Goal: Task Accomplishment & Management: Manage account settings

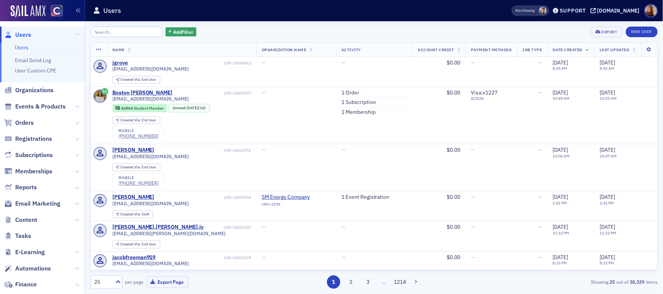
click at [25, 45] on link "Users" at bounding box center [22, 47] width 14 height 7
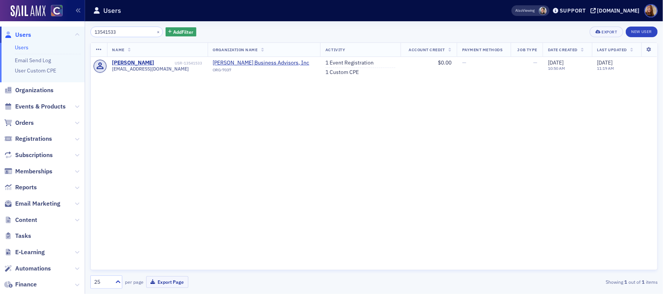
type input "13541533"
click at [154, 155] on div "Name Organization Name Activity Account Credit Payment Methods Job Type Date Cr…" at bounding box center [373, 157] width 567 height 228
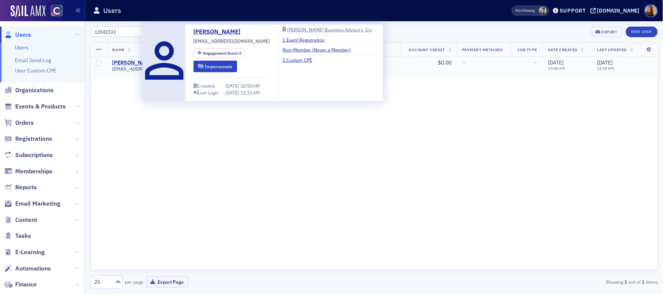
click at [131, 63] on div "Anjali Garud" at bounding box center [133, 63] width 42 height 7
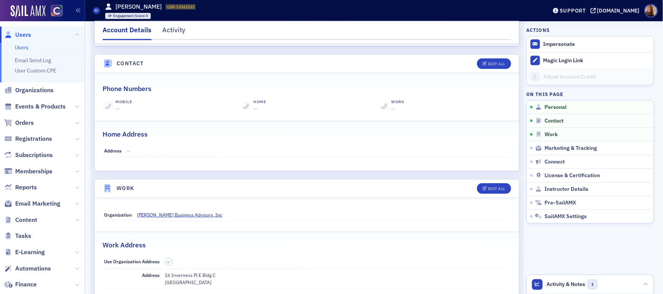
scroll to position [302, 0]
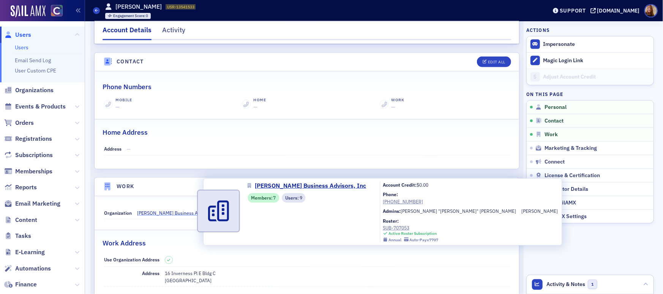
click at [168, 213] on span "Zick Business Advisors, Inc" at bounding box center [179, 213] width 85 height 7
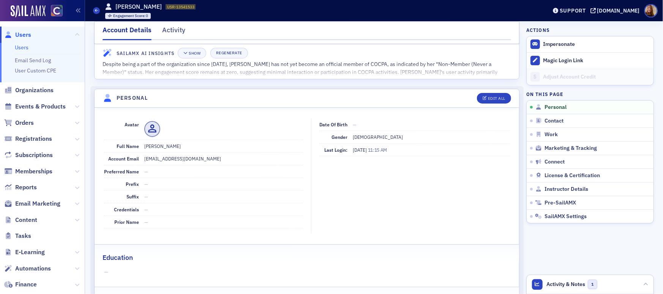
scroll to position [27, 0]
click at [161, 146] on dd "Anjali Garud" at bounding box center [223, 147] width 159 height 12
copy dd "Garud"
click at [20, 47] on link "Users" at bounding box center [22, 47] width 14 height 7
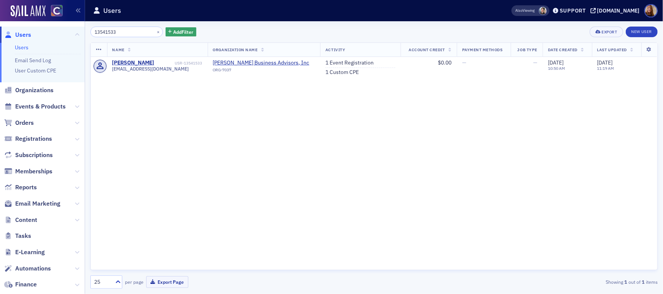
click at [116, 33] on input "13541533" at bounding box center [126, 32] width 73 height 11
type input "Garud"
click at [140, 62] on div "Anjali Garud" at bounding box center [133, 63] width 42 height 7
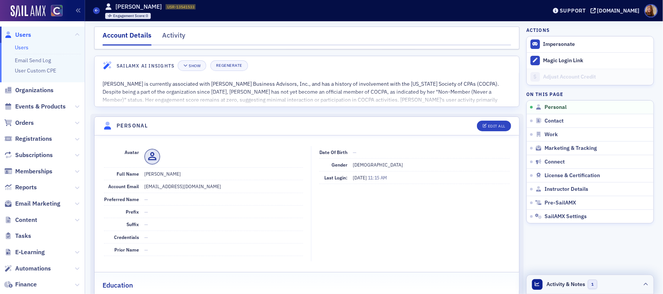
click at [615, 284] on header "Activity & Notes 1" at bounding box center [590, 284] width 127 height 19
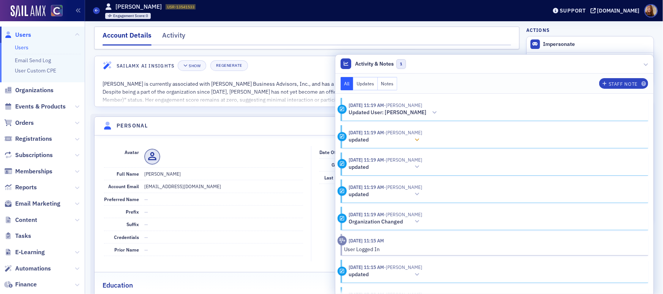
click at [423, 139] on div at bounding box center [417, 140] width 11 height 8
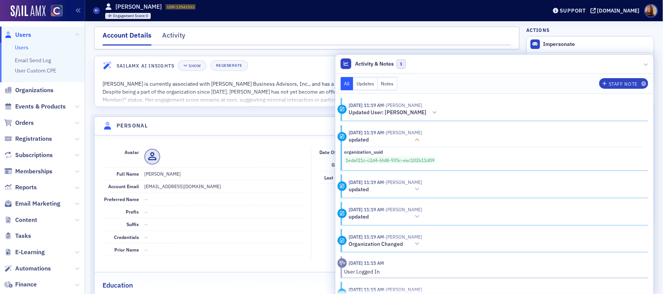
click at [423, 139] on div at bounding box center [417, 140] width 11 height 8
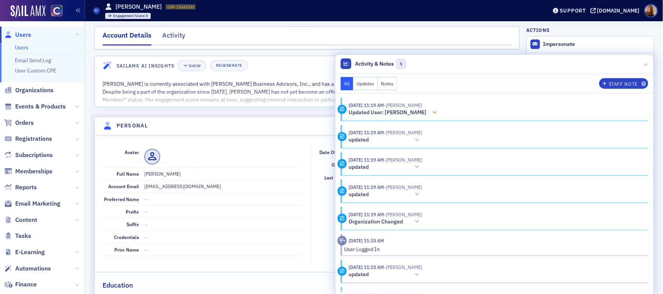
click at [437, 111] on icon at bounding box center [435, 112] width 5 height 5
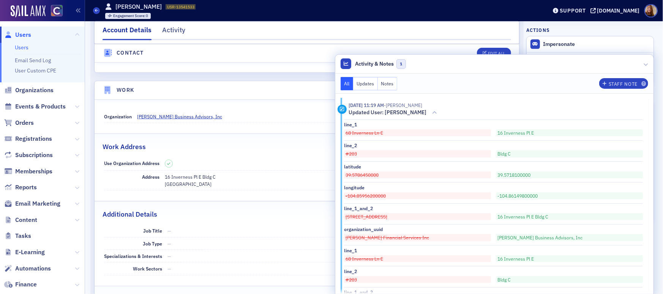
scroll to position [389, 0]
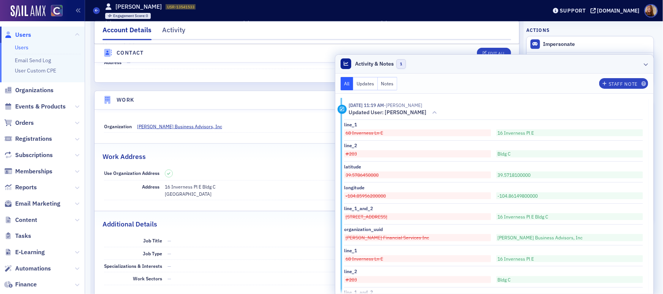
click at [578, 64] on header "Activity & Notes 1" at bounding box center [494, 64] width 318 height 19
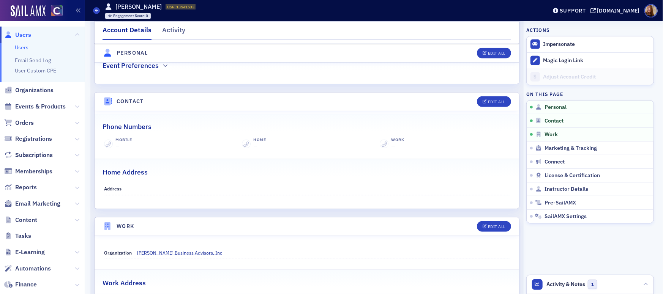
scroll to position [0, 0]
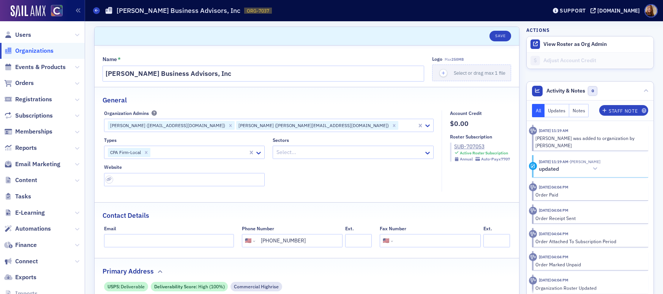
select select "US"
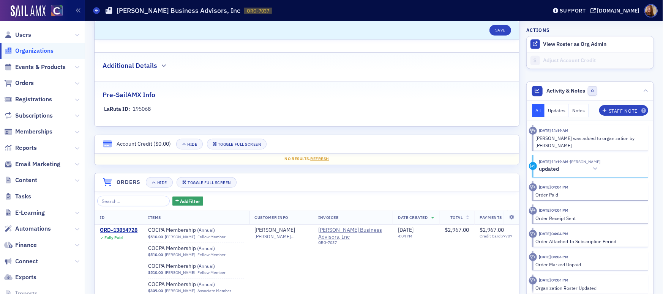
scroll to position [532, 0]
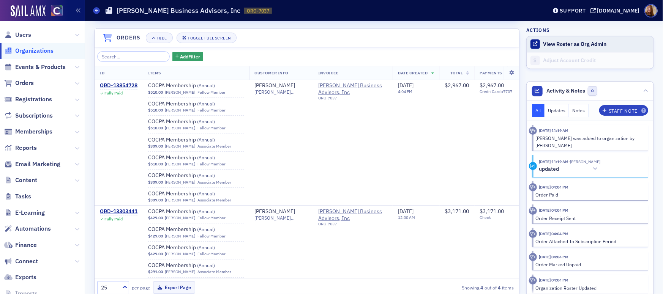
click at [548, 44] on button "View Roster as Org Admin" at bounding box center [574, 44] width 63 height 7
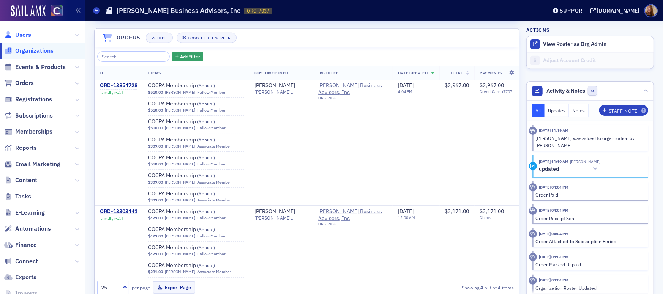
click at [22, 36] on span "Users" at bounding box center [23, 35] width 16 height 8
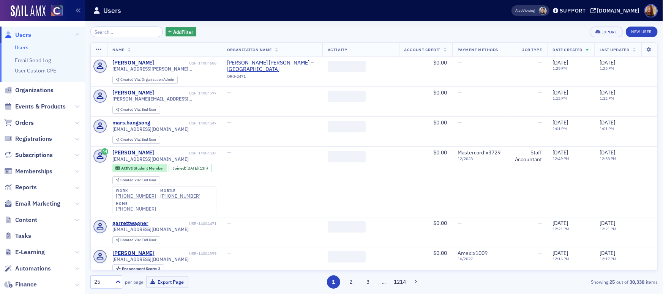
click at [119, 33] on input "search" at bounding box center [126, 32] width 73 height 11
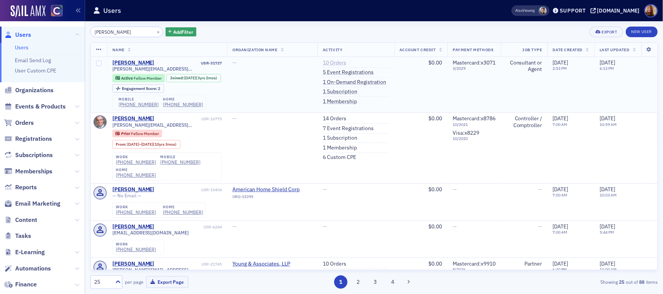
type input "cary young"
click at [324, 63] on link "10 Orders" at bounding box center [335, 63] width 24 height 7
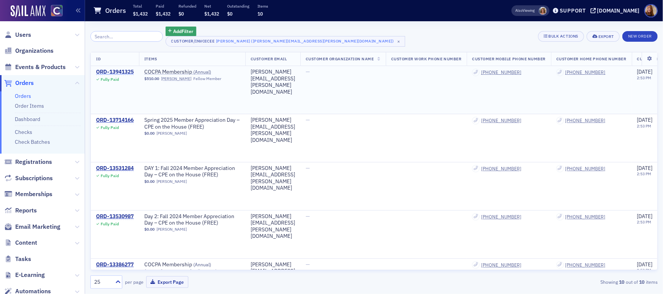
click at [110, 71] on div "ORD-13941325" at bounding box center [115, 72] width 38 height 7
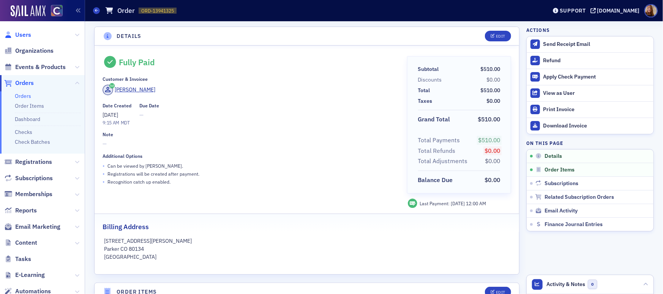
click at [21, 35] on span "Users" at bounding box center [23, 35] width 16 height 8
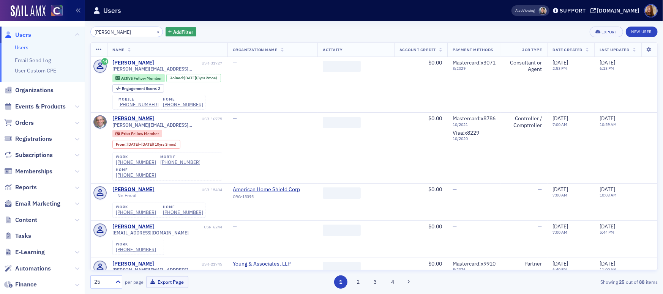
click at [126, 35] on input "cary young" at bounding box center [126, 32] width 73 height 11
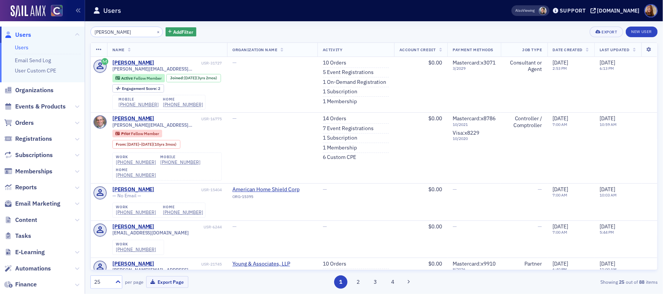
click at [126, 35] on input "cary young" at bounding box center [126, 32] width 73 height 11
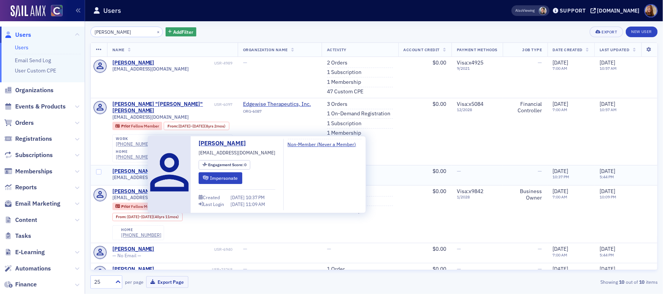
type input "metcalf"
click at [136, 175] on div "Duane Metcalf" at bounding box center [133, 171] width 42 height 7
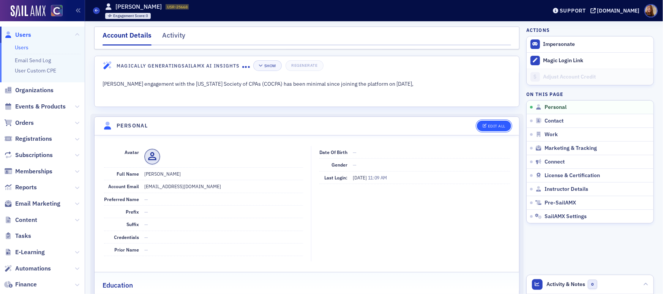
click at [495, 129] on button "Edit All" at bounding box center [494, 126] width 34 height 11
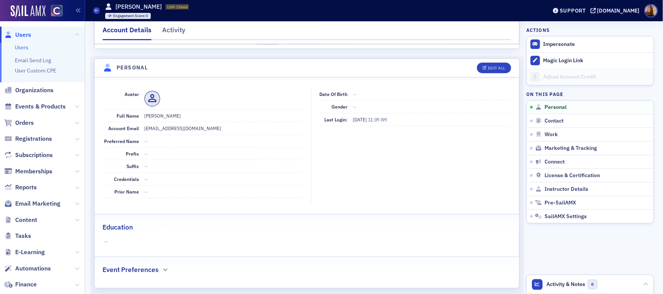
select select "US"
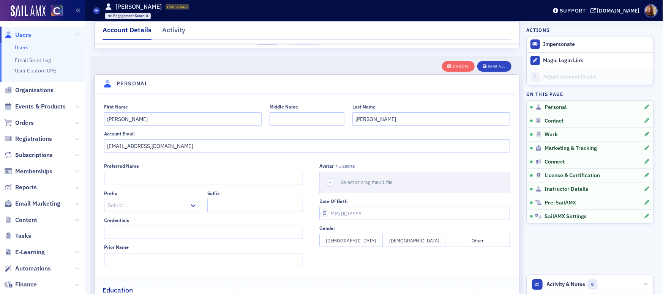
scroll to position [88, 0]
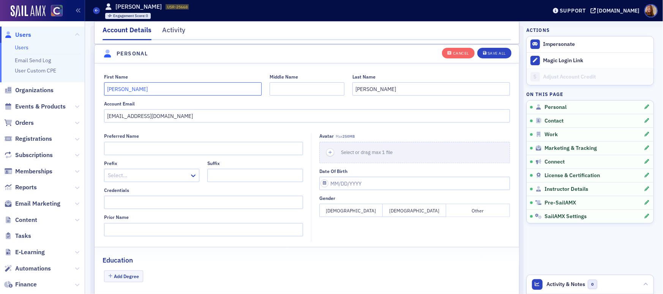
click at [104, 86] on input "Duane" at bounding box center [183, 88] width 158 height 13
type input "DUPLICATE Duane"
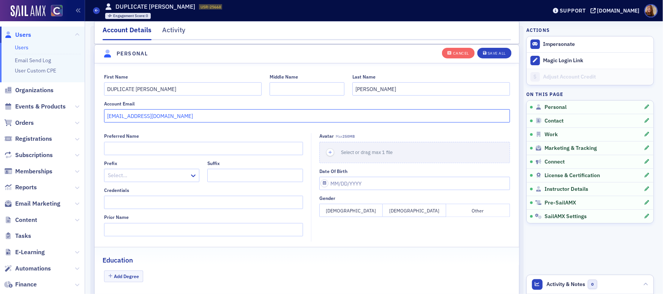
drag, startPoint x: 180, startPoint y: 120, endPoint x: 100, endPoint y: 118, distance: 79.8
click at [100, 118] on div "First Name DUPLICATE Duane Middle Name Last Name Metcalf Account Email metcalfd…" at bounding box center [307, 98] width 425 height 49
click at [488, 54] on div "Save All" at bounding box center [497, 53] width 18 height 4
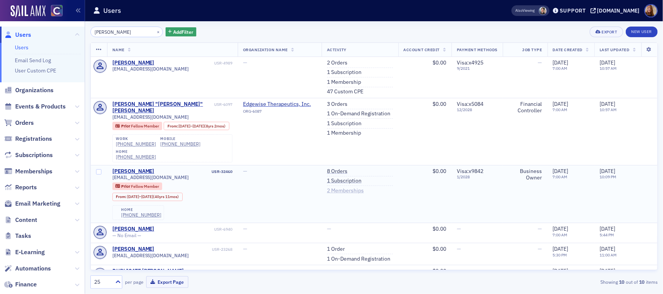
click at [327, 194] on link "2 Memberships" at bounding box center [345, 191] width 37 height 7
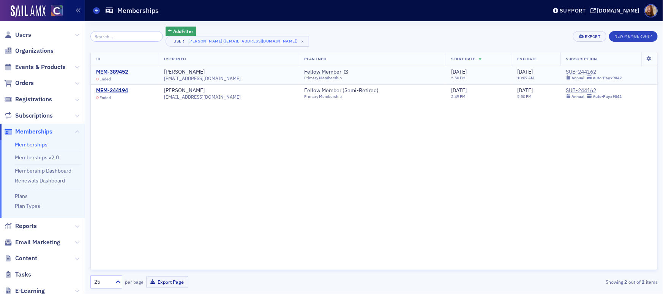
click at [112, 73] on div "MEM-389452" at bounding box center [112, 72] width 32 height 7
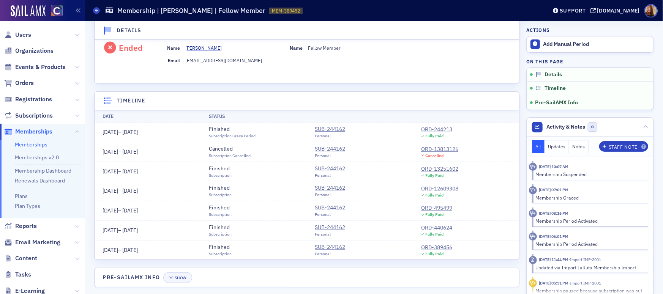
scroll to position [52, 0]
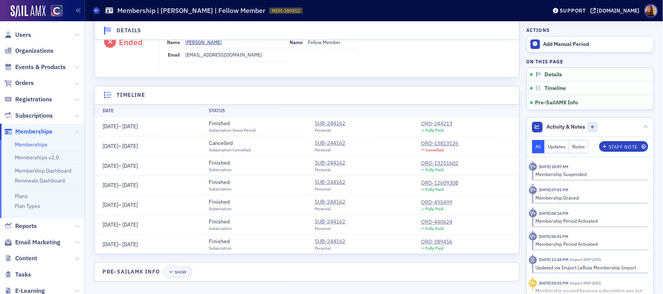
click at [445, 125] on div "ORD-244213" at bounding box center [436, 124] width 31 height 8
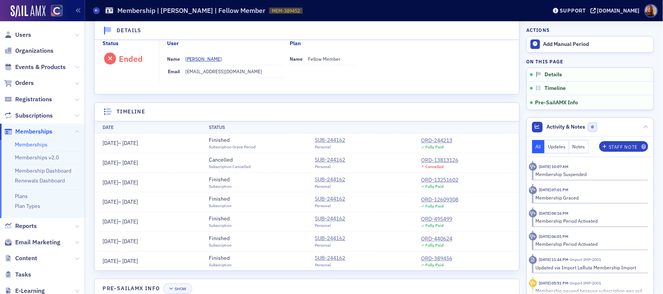
scroll to position [0, 0]
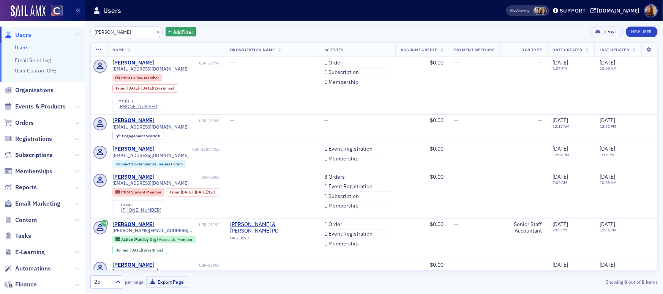
click at [25, 46] on link "Users" at bounding box center [22, 47] width 14 height 7
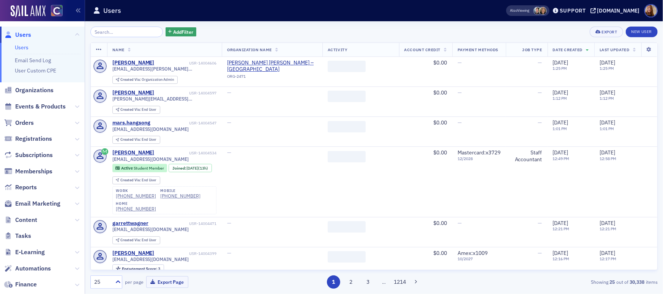
click at [112, 33] on input "search" at bounding box center [126, 32] width 73 height 11
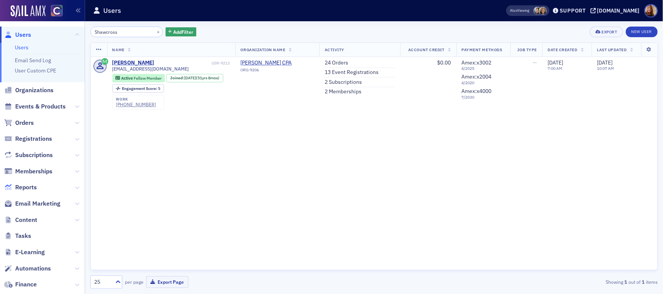
type input "Shawcross"
click at [398, 164] on div "Name Organization Name Activity Account Credit Payment Methods Job Type Date Cr…" at bounding box center [373, 157] width 567 height 228
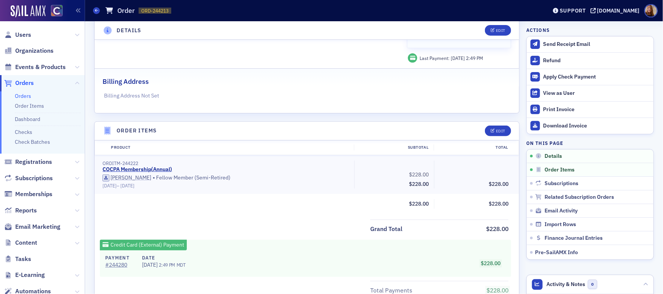
scroll to position [301, 0]
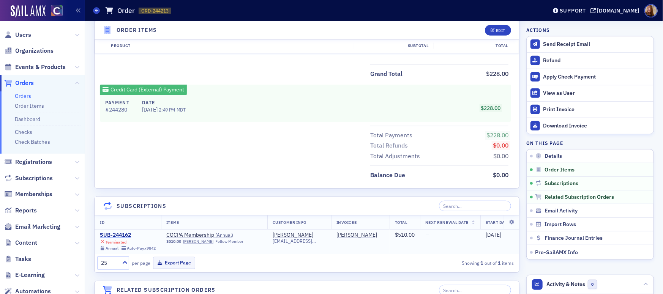
click at [114, 235] on div "SUB-244162" at bounding box center [128, 235] width 56 height 7
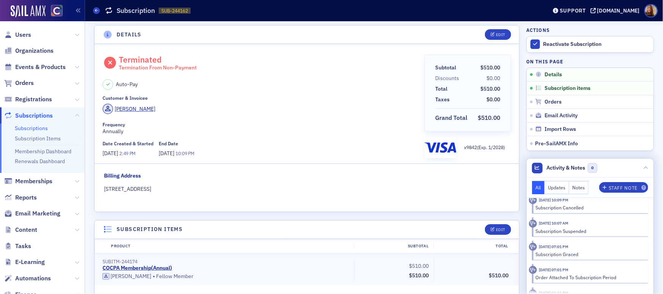
scroll to position [8, 0]
click at [609, 171] on header "Activity & Notes 0" at bounding box center [590, 168] width 127 height 19
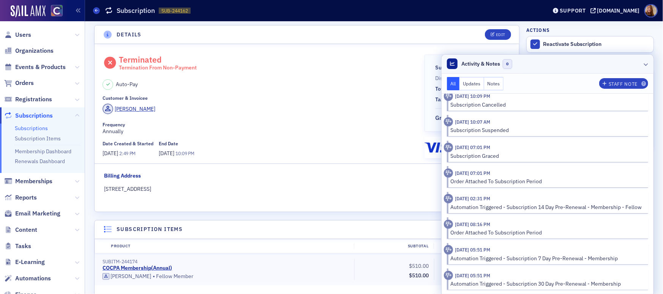
click at [582, 65] on header "Activity & Notes 0" at bounding box center [548, 64] width 212 height 19
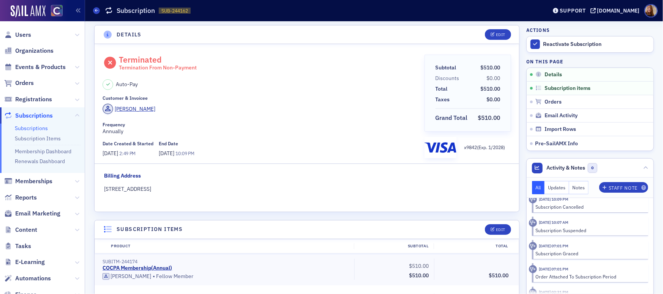
click at [295, 102] on div "Customer & Invoicee Duane Metcalf" at bounding box center [261, 105] width 316 height 21
click at [27, 34] on span "Users" at bounding box center [23, 35] width 16 height 8
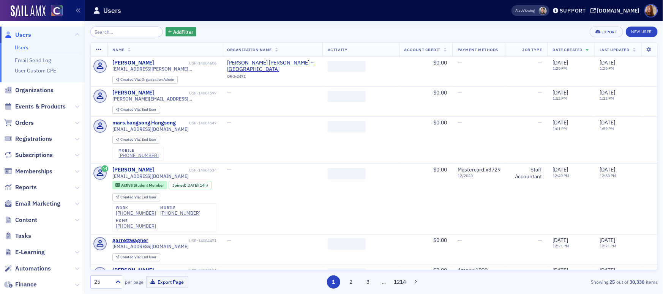
click at [280, 34] on div "Add Filter Export New User" at bounding box center [373, 32] width 567 height 11
click at [322, 29] on div "Add Filter Export New User" at bounding box center [373, 32] width 567 height 11
click at [426, 32] on div "Add Filter Export New User" at bounding box center [373, 32] width 567 height 11
click at [422, 33] on div "Add Filter Export New User" at bounding box center [373, 32] width 567 height 11
click at [382, 29] on div "Add Filter Export New User" at bounding box center [373, 32] width 567 height 11
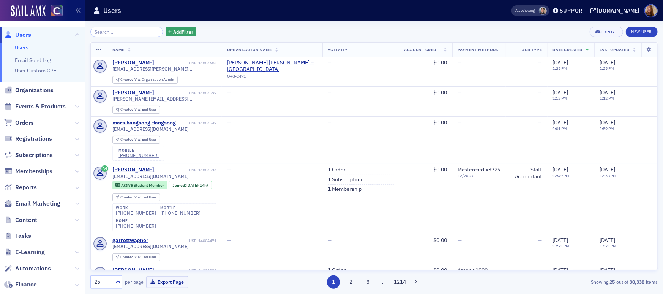
click at [316, 32] on div "Add Filter Export New User" at bounding box center [373, 32] width 567 height 11
click at [295, 28] on div "Add Filter Export New User" at bounding box center [373, 32] width 567 height 11
click at [99, 33] on input "search" at bounding box center [126, 32] width 73 height 11
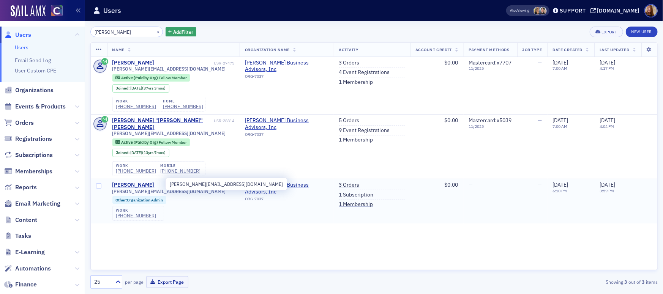
type input "Ransick"
click at [147, 189] on span "debi@zickcpa.com" at bounding box center [169, 192] width 114 height 6
copy span "debi@zickcpa.com"
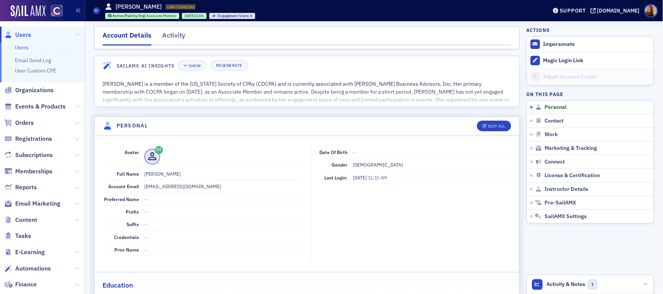
click at [163, 186] on dd "gvgarud99@gmail.com" at bounding box center [223, 186] width 159 height 12
copy dd "gvgarud99@gmail.com"
click at [20, 43] on ul "Users Email Send Log User Custom CPE" at bounding box center [42, 62] width 85 height 39
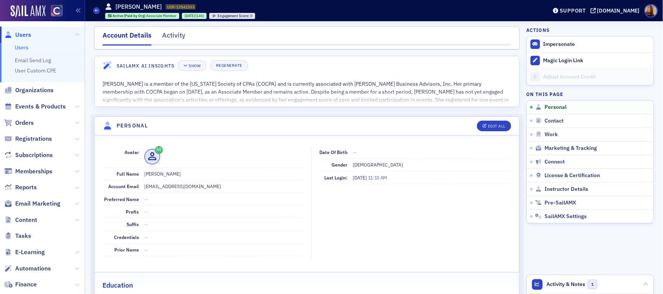
click at [23, 46] on link "Users" at bounding box center [22, 47] width 14 height 7
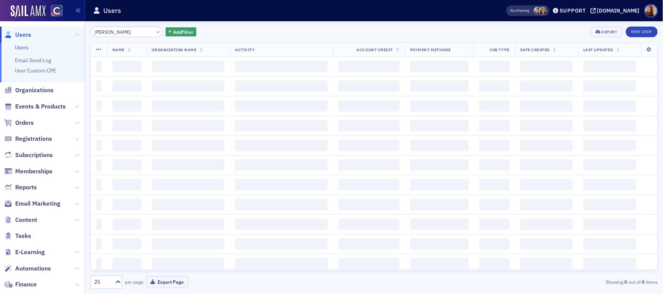
click at [123, 34] on input "Garud" at bounding box center [126, 32] width 73 height 11
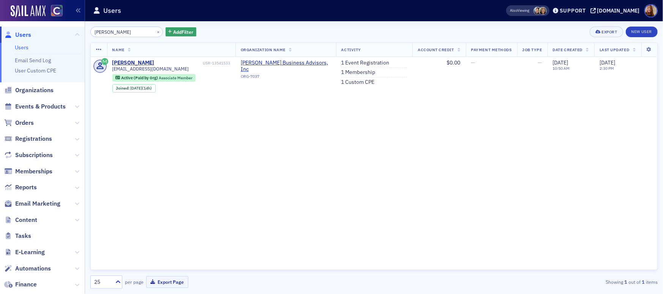
click at [123, 34] on input "Garud" at bounding box center [126, 32] width 73 height 11
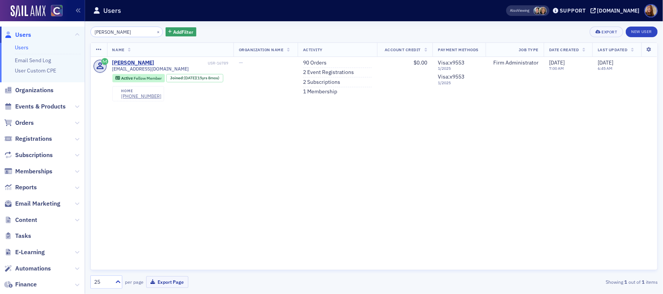
type input "higinbotham"
click at [324, 31] on div "higinbotham × Add Filter Export New User" at bounding box center [373, 32] width 567 height 11
click at [323, 65] on link "90 Orders" at bounding box center [315, 63] width 24 height 7
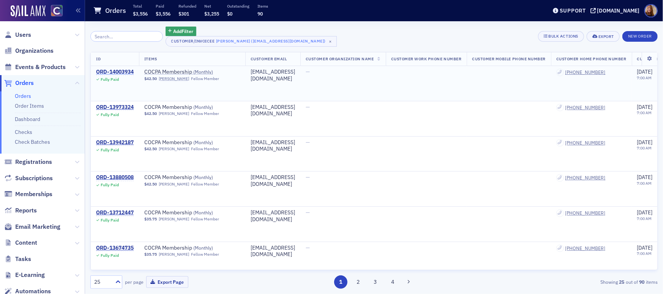
click at [125, 71] on div "ORD-14003934" at bounding box center [115, 72] width 38 height 7
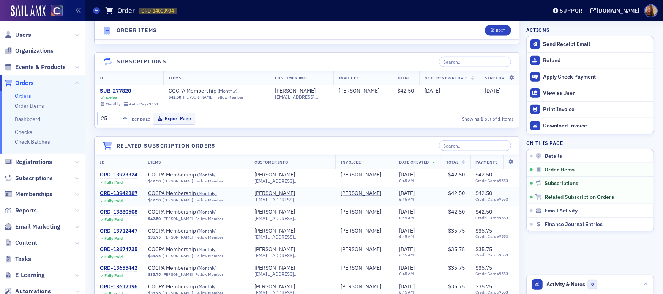
scroll to position [474, 0]
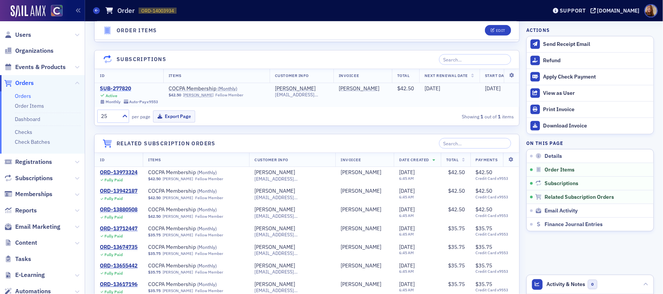
click at [112, 88] on div "SUB-277820" at bounding box center [129, 88] width 58 height 7
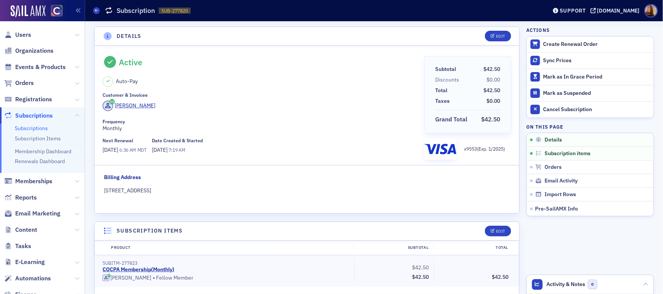
click at [234, 96] on div "Customer & Invoicee" at bounding box center [261, 95] width 316 height 6
click at [586, 113] on button "Cancel Subscription" at bounding box center [590, 109] width 127 height 16
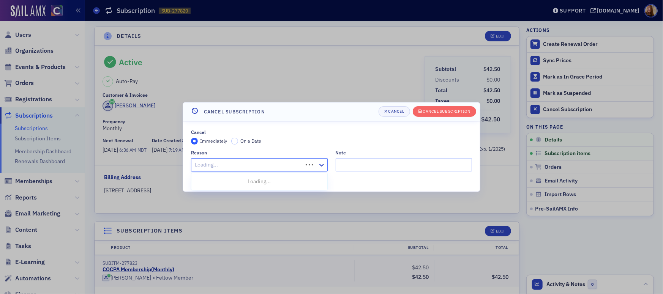
click at [233, 165] on div at bounding box center [248, 164] width 108 height 9
type input "o"
type input "will"
drag, startPoint x: 268, startPoint y: 179, endPoint x: 280, endPoint y: 177, distance: 11.7
click at [268, 180] on span "Employer Will Not Pay For Membership" at bounding box center [242, 182] width 93 height 8
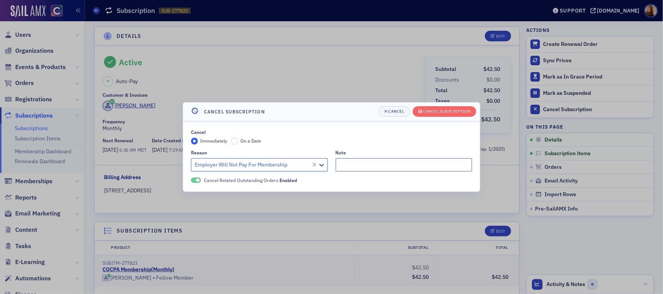
click at [358, 165] on input "Note" at bounding box center [404, 164] width 137 height 13
type input "works for a law firm"
click at [466, 109] on div "Cancel Subscription" at bounding box center [446, 111] width 47 height 4
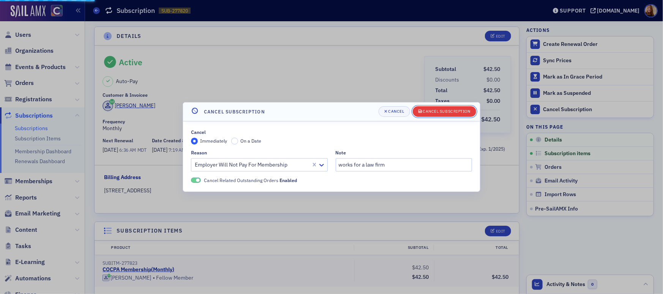
click at [461, 111] on div "Cancel Subscription" at bounding box center [446, 111] width 47 height 4
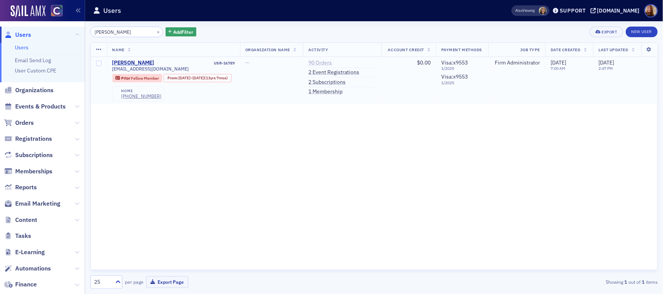
click at [332, 62] on link "90 Orders" at bounding box center [320, 63] width 24 height 7
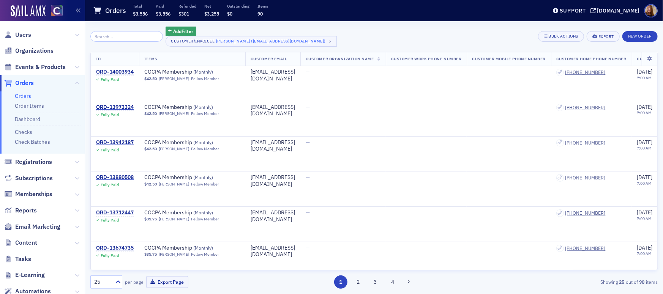
click at [354, 32] on div "Add Filter Customer/Invoicee Rebecca Higinbotham (rebeccacpa@hotmail.com) × Bul…" at bounding box center [373, 37] width 567 height 20
click at [126, 71] on div "ORD-14003934" at bounding box center [115, 72] width 38 height 7
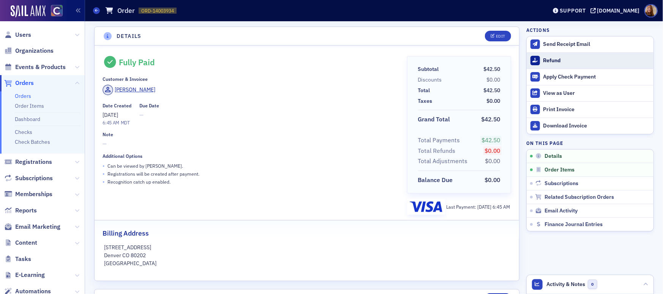
click at [552, 58] on div "Refund" at bounding box center [596, 60] width 106 height 7
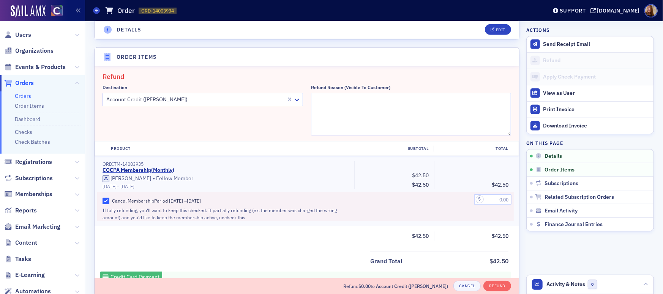
scroll to position [264, 0]
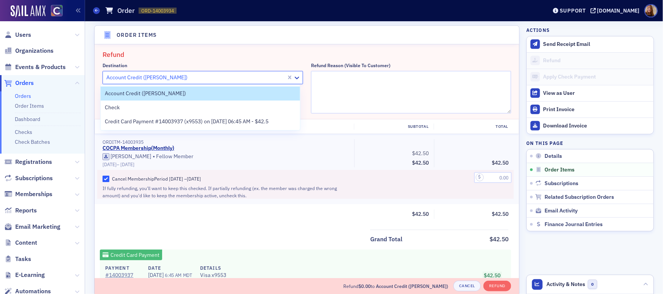
click at [195, 76] on div at bounding box center [196, 77] width 180 height 9
click at [155, 123] on span "Credit Card Payment #14003937 (x9553) on 8/21/2025 06:45 AM - $42.5" at bounding box center [187, 122] width 164 height 8
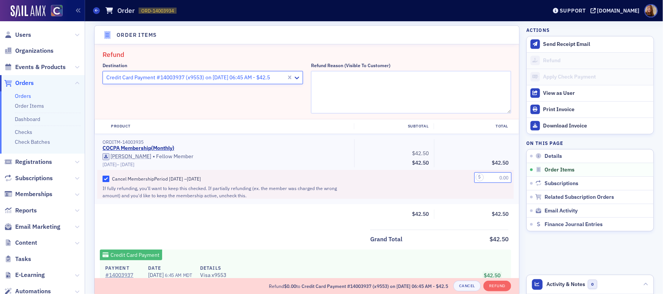
click at [487, 179] on input "text" at bounding box center [492, 177] width 37 height 11
click at [499, 181] on input "2.50" at bounding box center [492, 177] width 37 height 11
click at [499, 180] on input "2.50" at bounding box center [492, 177] width 37 height 11
click at [497, 178] on input "2.50" at bounding box center [492, 177] width 37 height 11
type input "42.50"
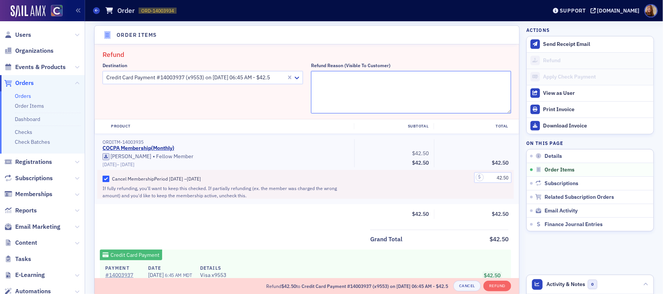
click at [347, 83] on textarea "Refund Reason (Visible to Customer)" at bounding box center [411, 92] width 201 height 43
drag, startPoint x: 314, startPoint y: 76, endPoint x: 283, endPoint y: 75, distance: 30.4
click at [283, 75] on div "Destination Credit Card Payment #14003937 (x9553) on 8/21/2025 06:45 AM - $42.5…" at bounding box center [307, 88] width 409 height 51
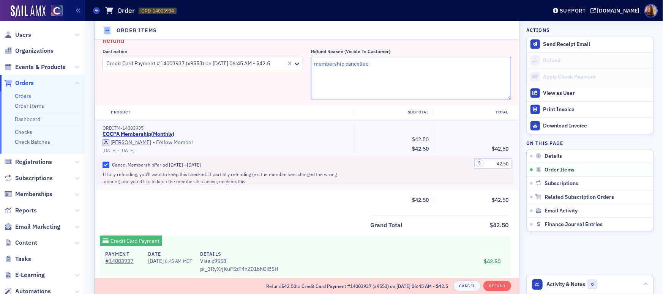
type textarea "membership cancelled"
click at [499, 164] on input "42.50" at bounding box center [492, 163] width 37 height 11
click at [495, 286] on button "Refund" at bounding box center [497, 286] width 28 height 11
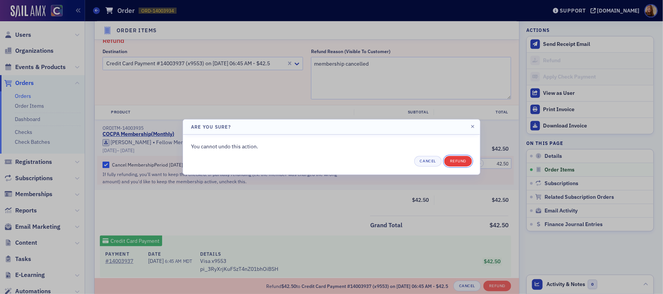
click at [460, 163] on button "Refund" at bounding box center [458, 161] width 28 height 11
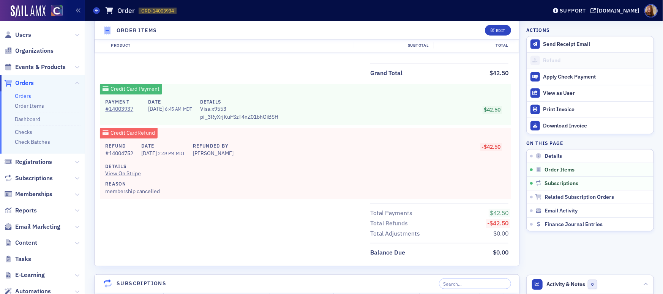
scroll to position [597, 0]
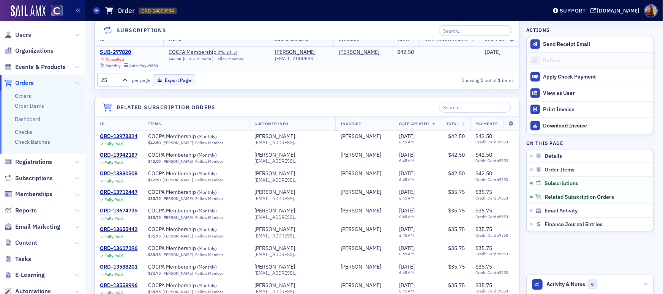
click at [122, 49] on div "SUB-277820" at bounding box center [129, 52] width 58 height 7
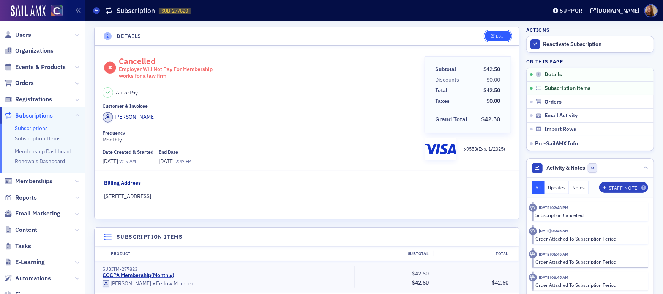
click at [501, 37] on div "Edit" at bounding box center [500, 36] width 9 height 4
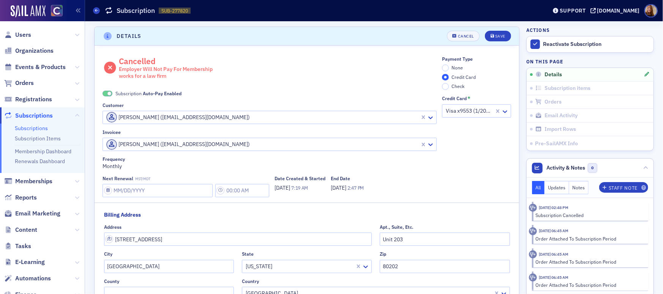
scroll to position [1, 0]
click at [444, 66] on input "None" at bounding box center [445, 66] width 7 height 7
click at [143, 91] on span "Auto-Pay Enabled" at bounding box center [162, 92] width 39 height 6
click at [492, 35] on span "Save" at bounding box center [498, 35] width 15 height 4
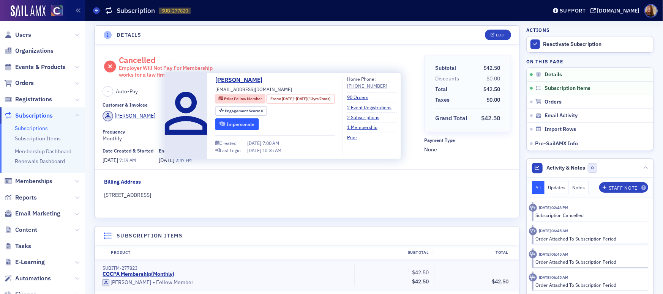
click at [245, 122] on button "Impersonate" at bounding box center [237, 124] width 44 height 12
